Goal: Task Accomplishment & Management: Use online tool/utility

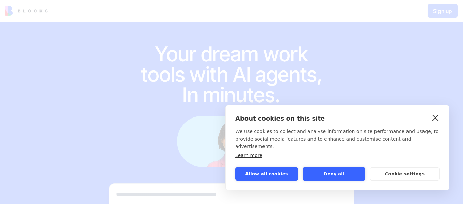
click at [434, 123] on link "close" at bounding box center [435, 117] width 11 height 11
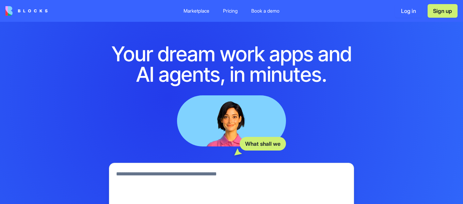
click at [401, 34] on div "Your dream work apps and AI agents, in minutes. What shall we Integrations Watc…" at bounding box center [231, 152] width 463 height 260
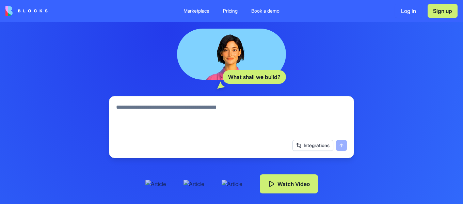
scroll to position [68, 0]
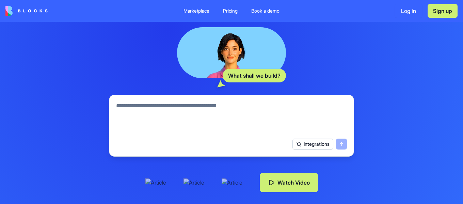
click at [178, 112] on textarea at bounding box center [231, 118] width 231 height 33
type textarea "**********"
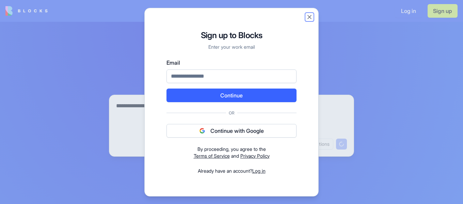
click at [311, 19] on button "Close" at bounding box center [309, 17] width 7 height 7
